Goal: Navigation & Orientation: Find specific page/section

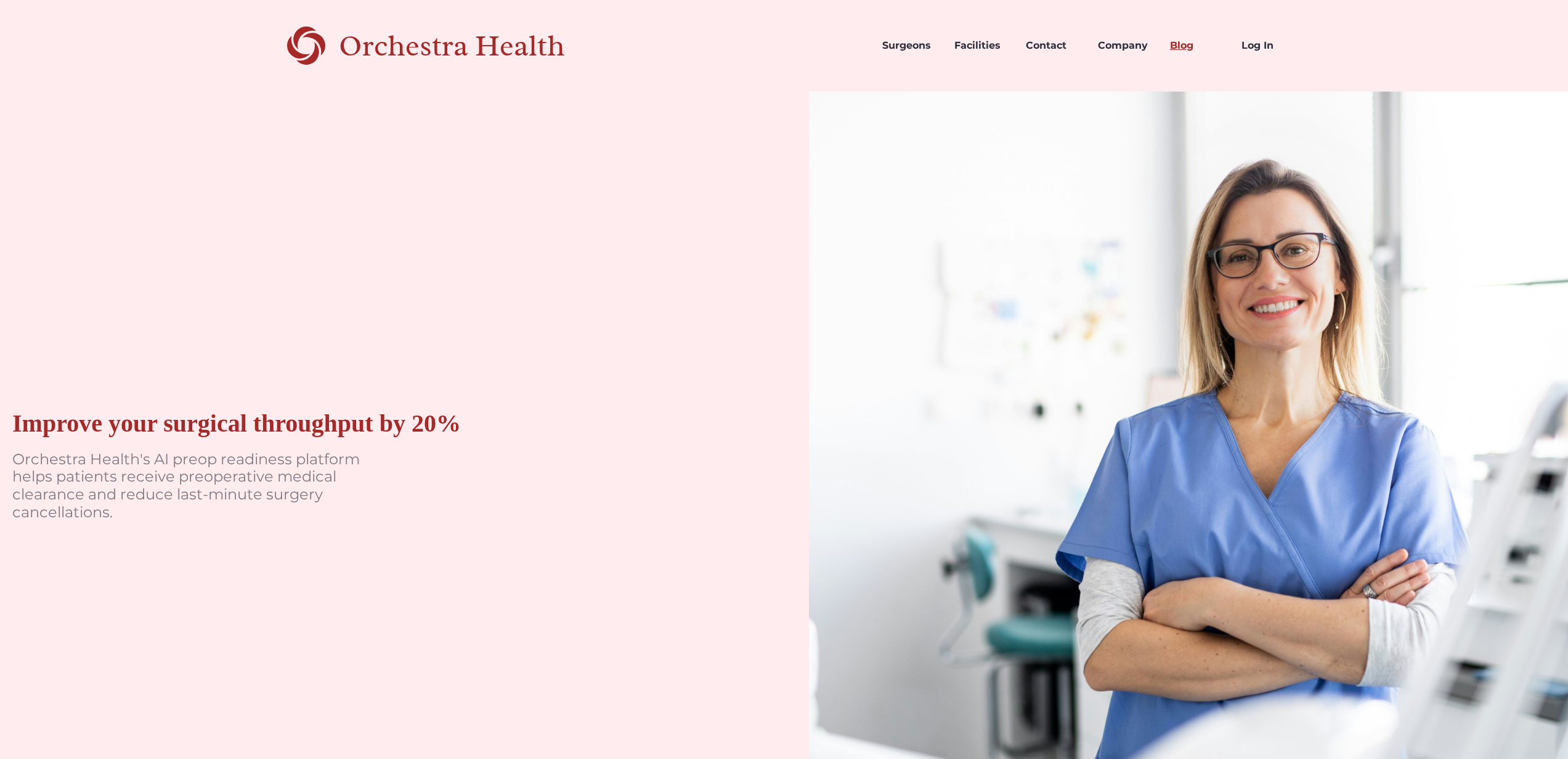
click at [1175, 41] on link "Blog" at bounding box center [1196, 45] width 72 height 42
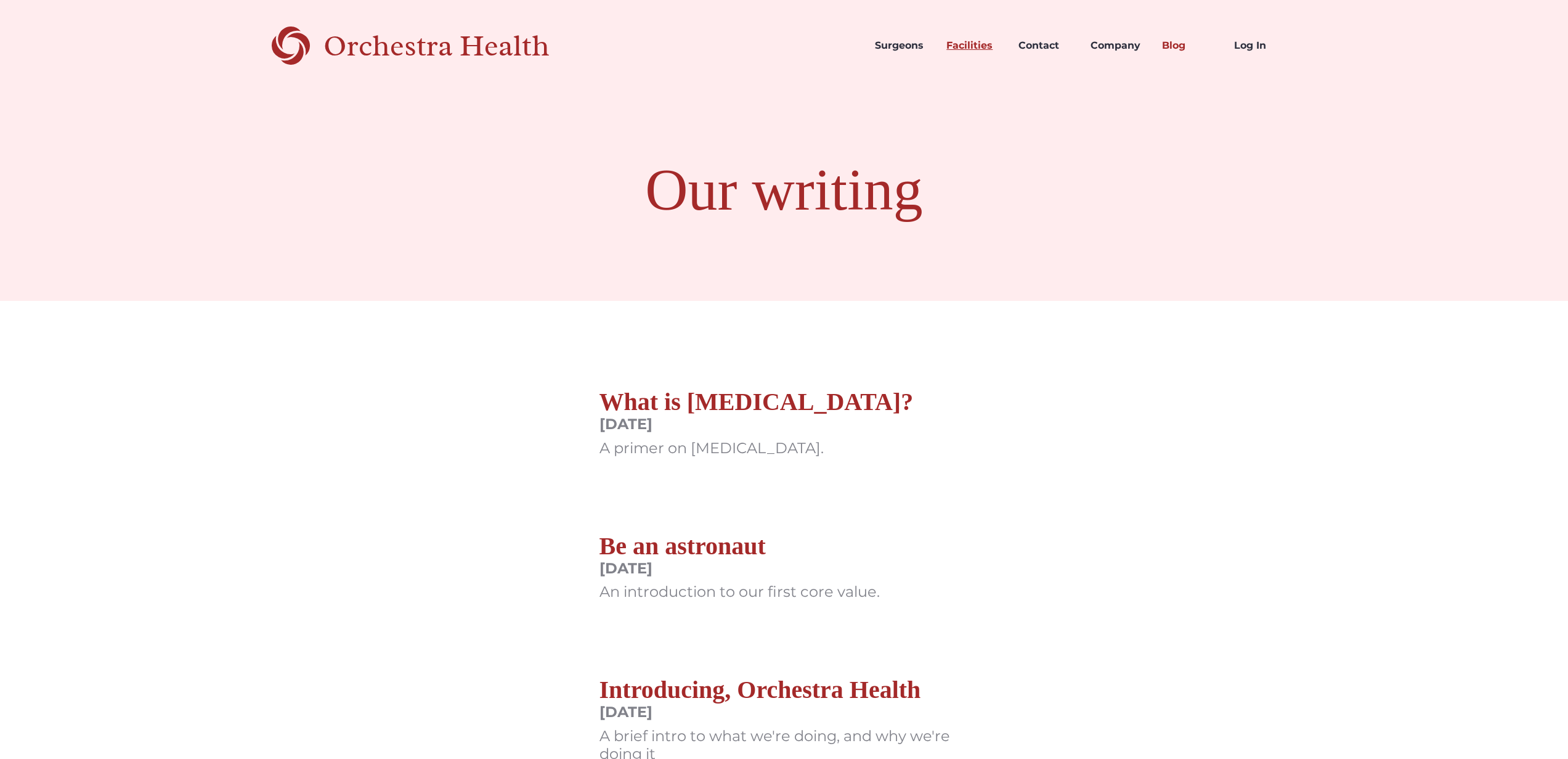
click at [981, 44] on link "Facilities" at bounding box center [973, 45] width 72 height 42
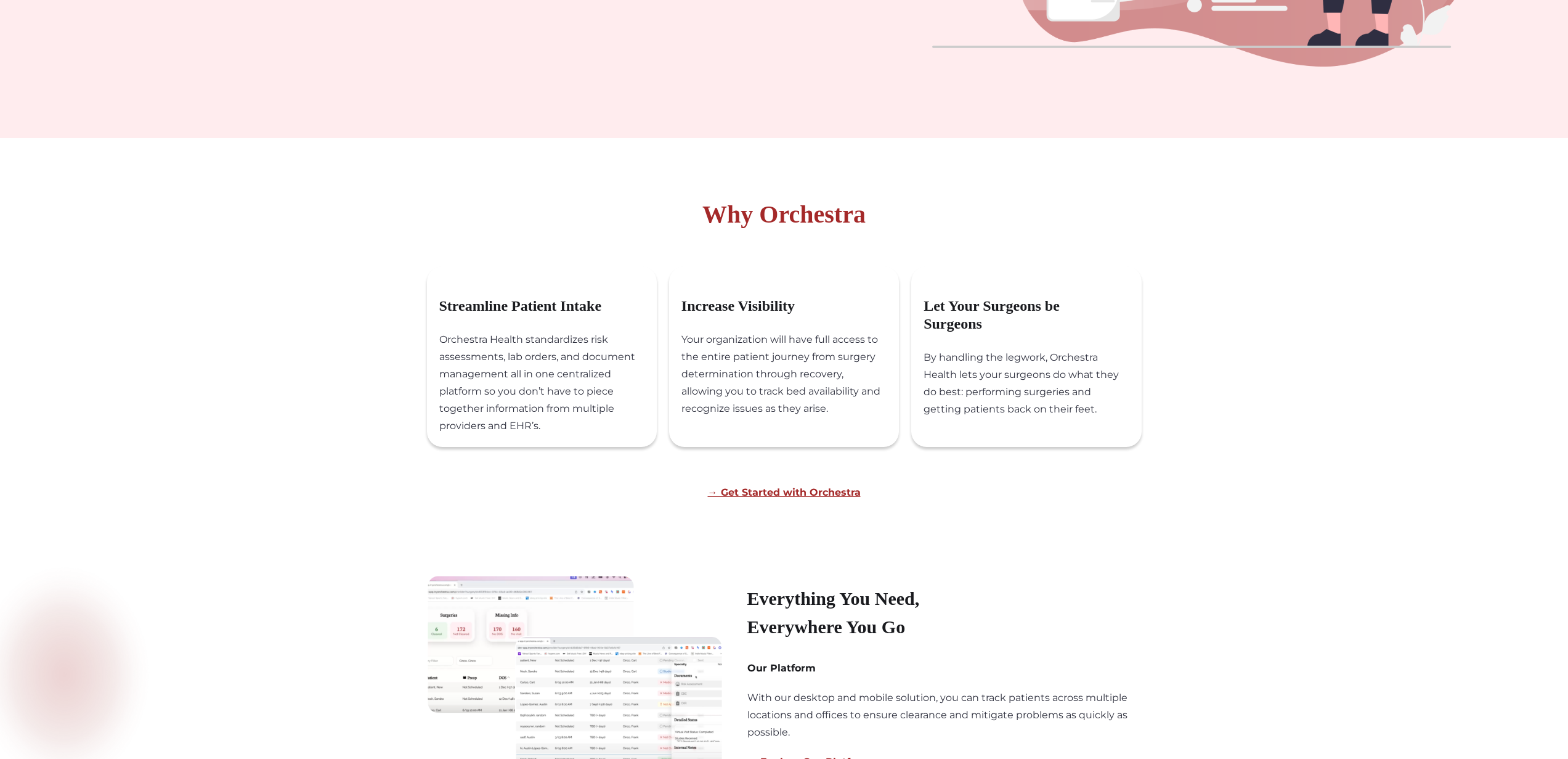
scroll to position [630, 0]
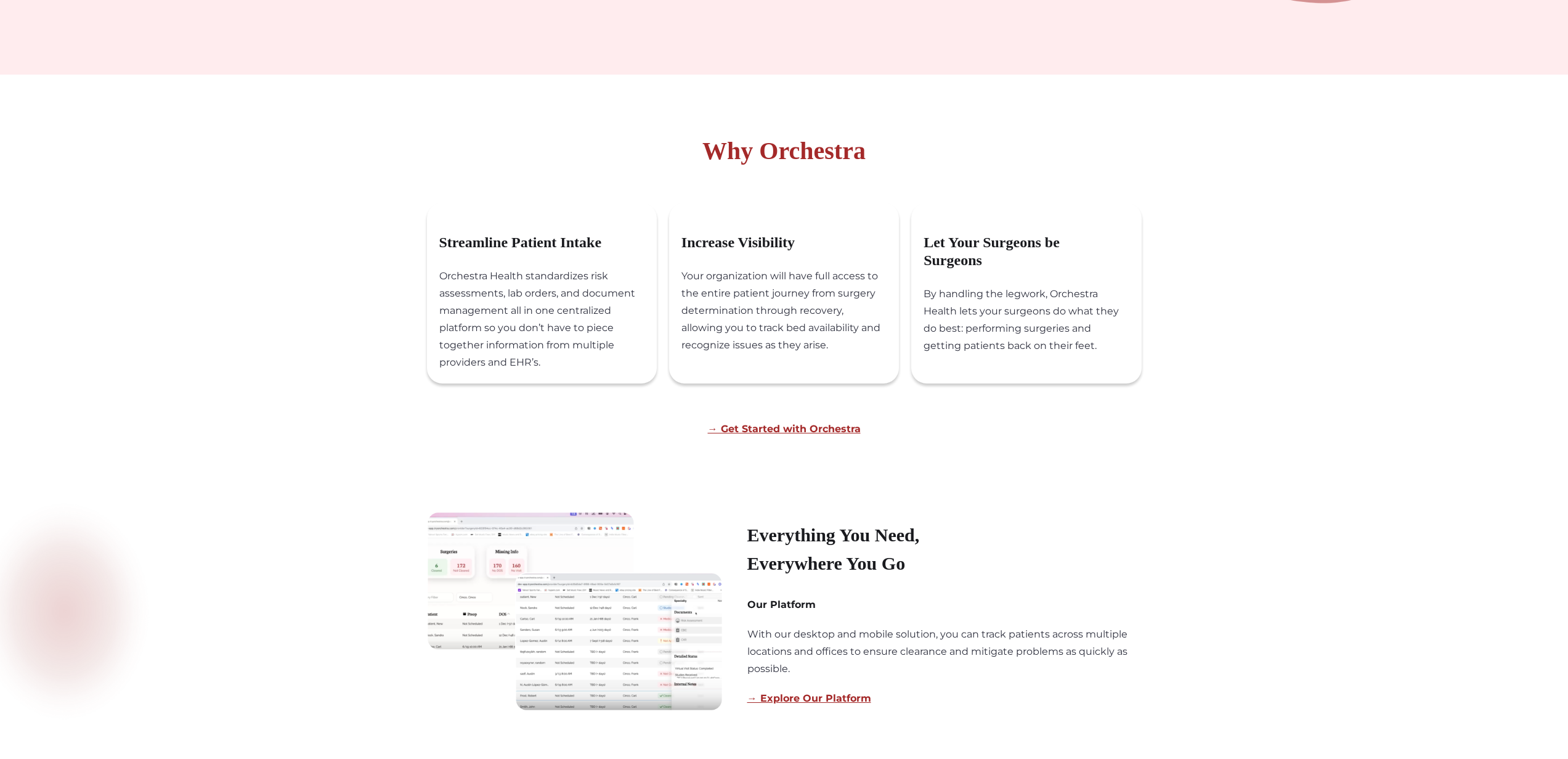
click at [619, 636] on img at bounding box center [575, 611] width 296 height 199
click at [547, 615] on img at bounding box center [575, 611] width 296 height 199
click at [497, 559] on img at bounding box center [575, 611] width 296 height 199
drag, startPoint x: 635, startPoint y: 650, endPoint x: 483, endPoint y: 0, distance: 667.5
